Goal: Entertainment & Leisure: Consume media (video, audio)

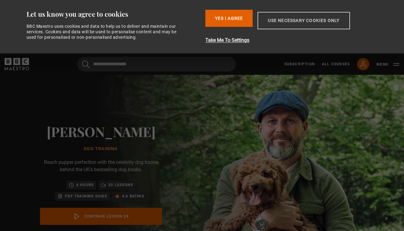
click at [287, 22] on button "Use necessary cookies only" at bounding box center [304, 20] width 92 height 17
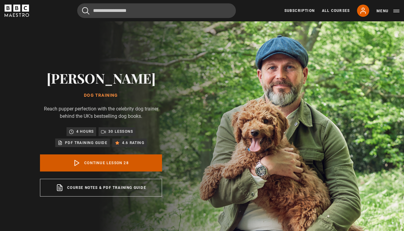
click at [125, 165] on link "Continue lesson 28" at bounding box center [101, 163] width 122 height 17
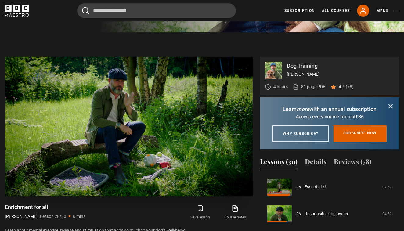
scroll to position [216, 0]
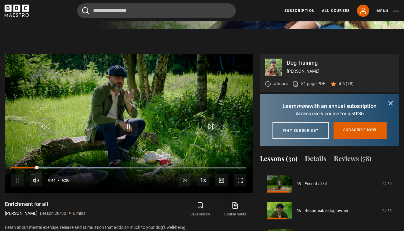
click at [239, 178] on span "Video Player" at bounding box center [240, 180] width 12 height 12
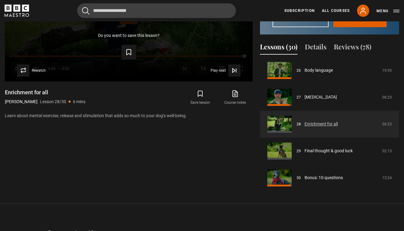
scroll to position [332, 0]
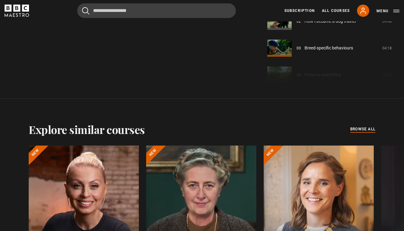
scroll to position [435, 0]
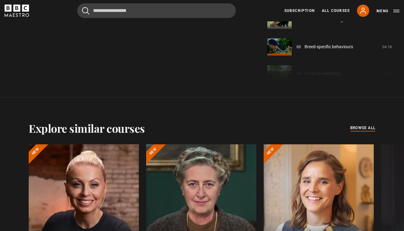
click at [359, 131] on span "browse all" at bounding box center [363, 128] width 25 height 6
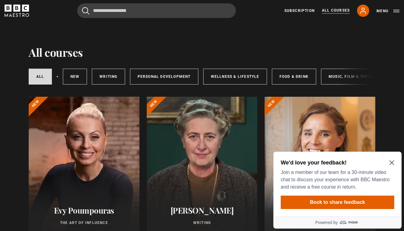
click at [392, 161] on icon "Close Maze Prompt" at bounding box center [392, 162] width 5 height 5
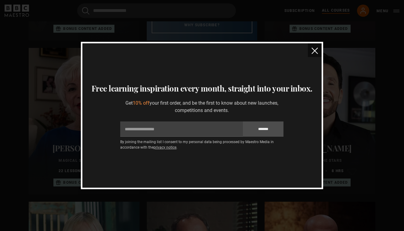
scroll to position [355, 0]
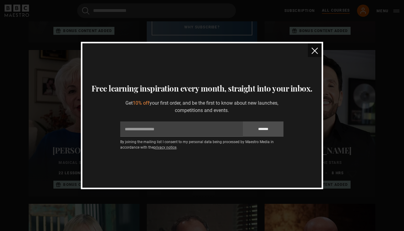
click at [315, 52] on img "close" at bounding box center [315, 51] width 6 height 6
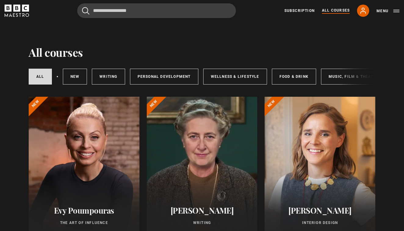
scroll to position [0, 0]
click at [385, 10] on button "Menu" at bounding box center [388, 11] width 23 height 6
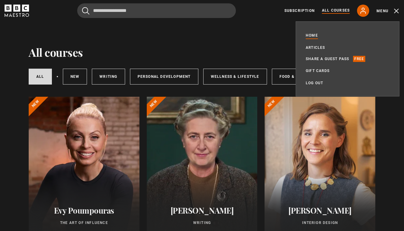
click at [314, 35] on link "Home" at bounding box center [312, 35] width 12 height 6
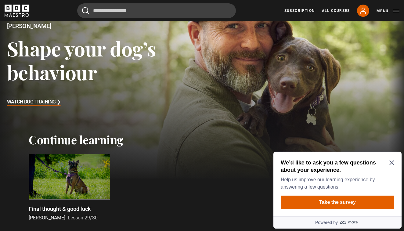
scroll to position [72, 0]
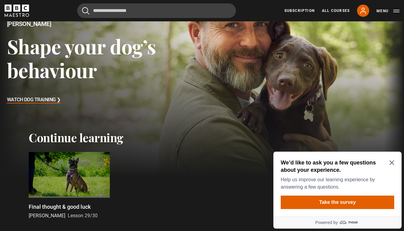
click at [392, 163] on icon "Close Maze Prompt" at bounding box center [392, 163] width 5 height 5
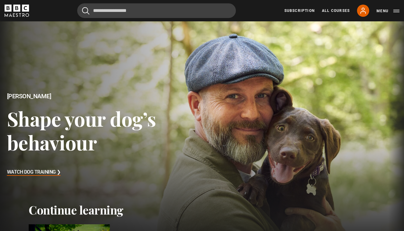
scroll to position [0, 0]
click at [43, 173] on h3 "Watch Dog Training ❯" at bounding box center [34, 172] width 54 height 9
click at [58, 173] on h3 "Watch Dog Training ❯" at bounding box center [34, 172] width 54 height 9
click at [39, 173] on h3 "Watch Dog Training ❯" at bounding box center [34, 172] width 54 height 9
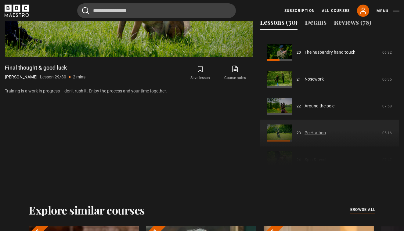
scroll to position [530, 0]
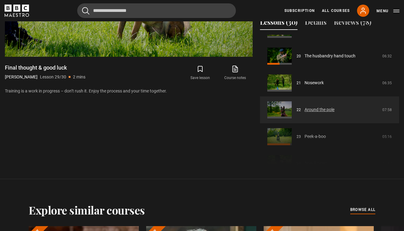
click at [326, 113] on link "Around the pole" at bounding box center [320, 110] width 30 height 6
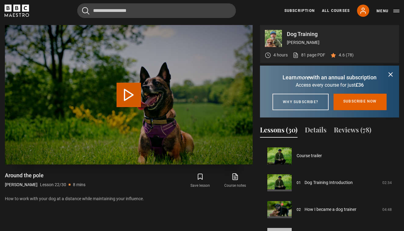
scroll to position [565, 0]
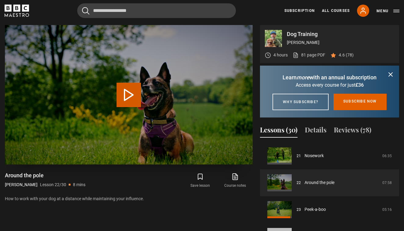
click at [132, 95] on button "Play Lesson Around the pole" at bounding box center [129, 95] width 24 height 24
click at [391, 74] on icon "submit" at bounding box center [391, 75] width 4 height 4
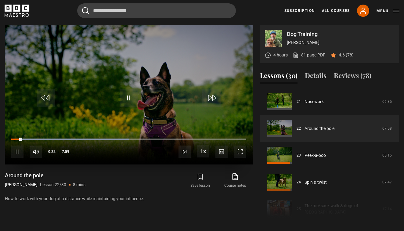
click at [241, 152] on span "Video Player" at bounding box center [240, 152] width 12 height 12
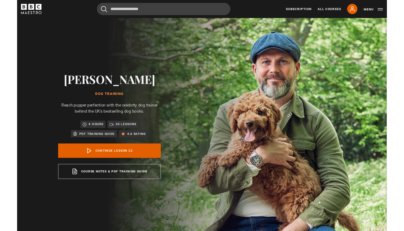
scroll to position [245, 0]
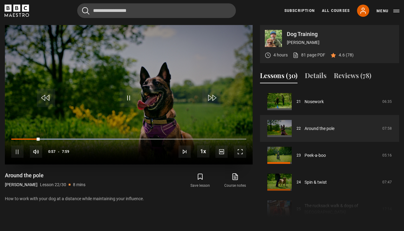
click at [242, 152] on span "Video Player" at bounding box center [240, 152] width 12 height 12
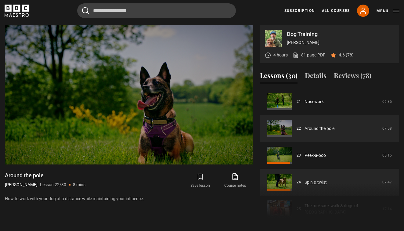
click at [320, 182] on link "Spin & twist" at bounding box center [316, 182] width 22 height 6
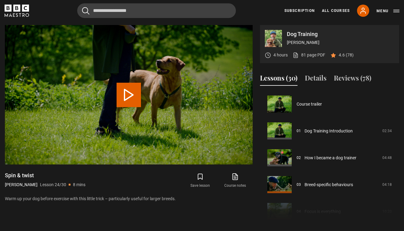
scroll to position [618, 0]
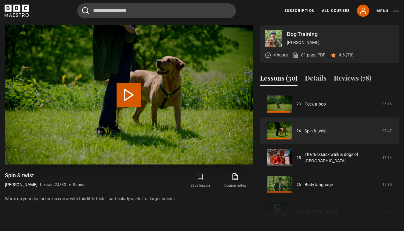
click at [127, 89] on button "Play Lesson Spin & twist" at bounding box center [129, 95] width 24 height 24
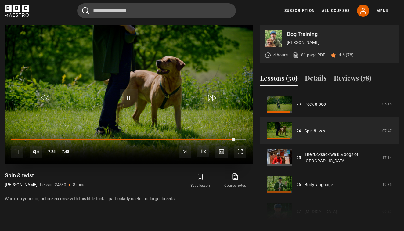
click at [240, 151] on span "Video Player" at bounding box center [240, 152] width 12 height 12
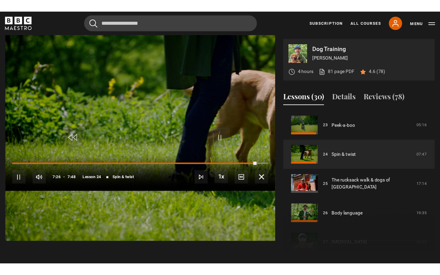
scroll to position [0, 0]
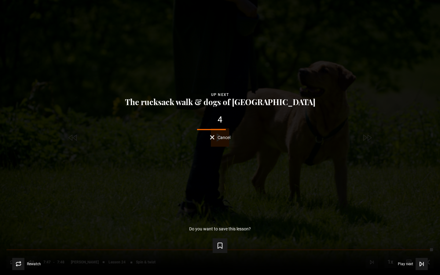
click at [212, 139] on button "Cancel" at bounding box center [220, 137] width 20 height 5
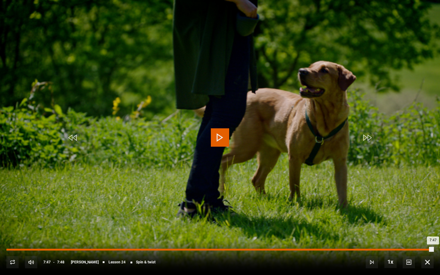
click at [12, 231] on div "Loaded : 95.07% 0:05 7:47" at bounding box center [219, 250] width 427 height 2
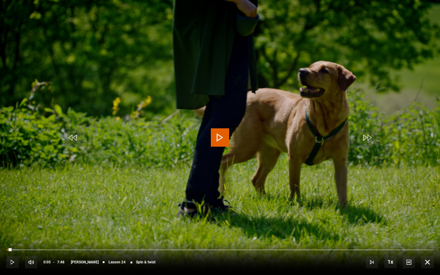
click at [219, 140] on span "Video Player" at bounding box center [220, 137] width 18 height 18
